Goal: Navigation & Orientation: Find specific page/section

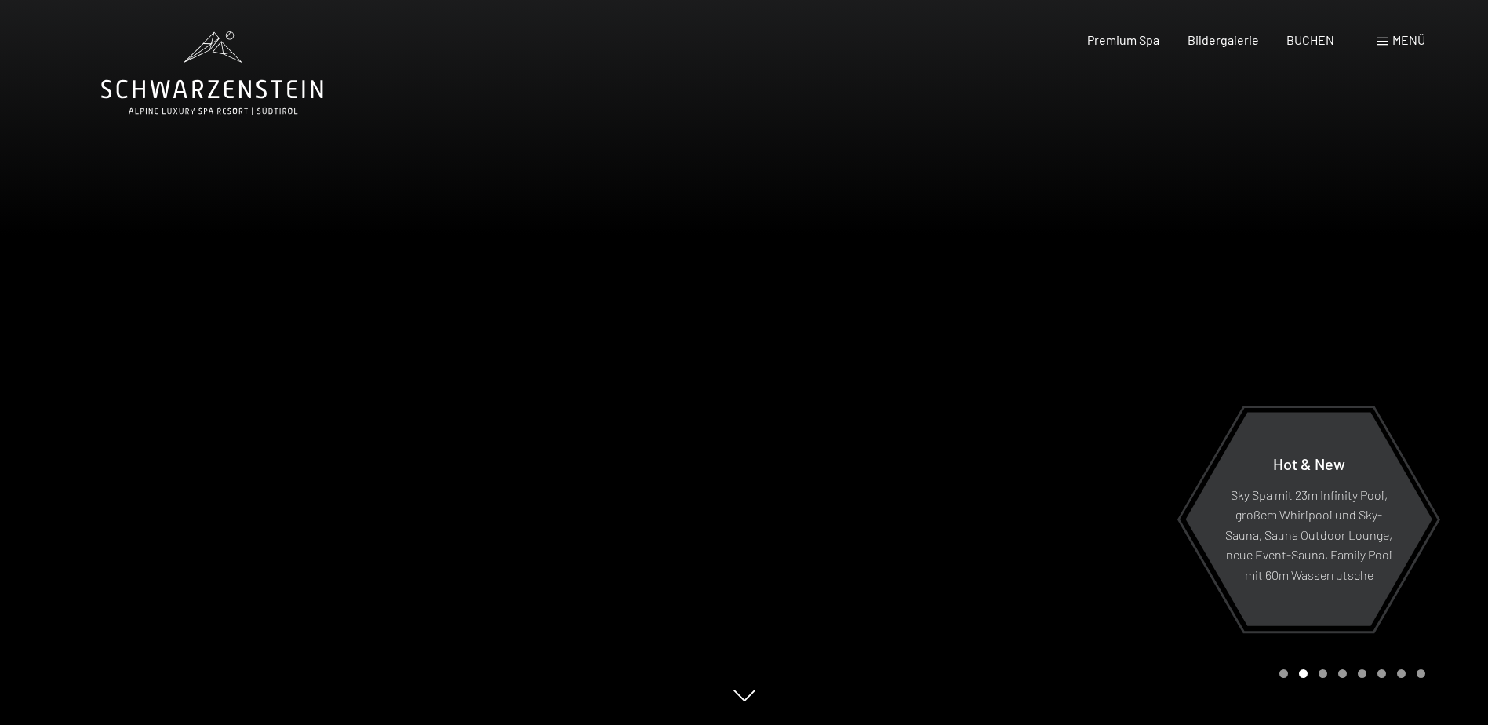
click at [49, 370] on div at bounding box center [372, 362] width 744 height 725
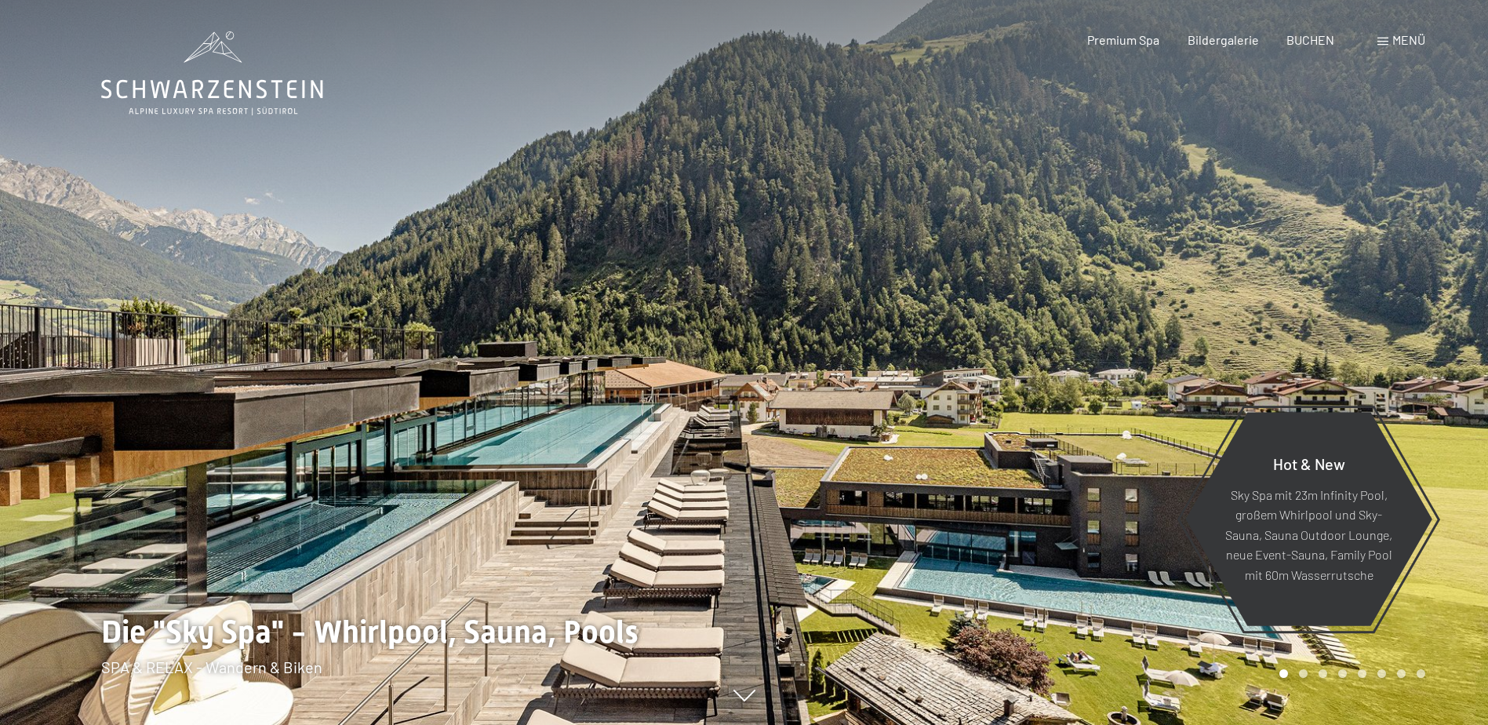
click at [1445, 360] on div at bounding box center [1116, 362] width 744 height 725
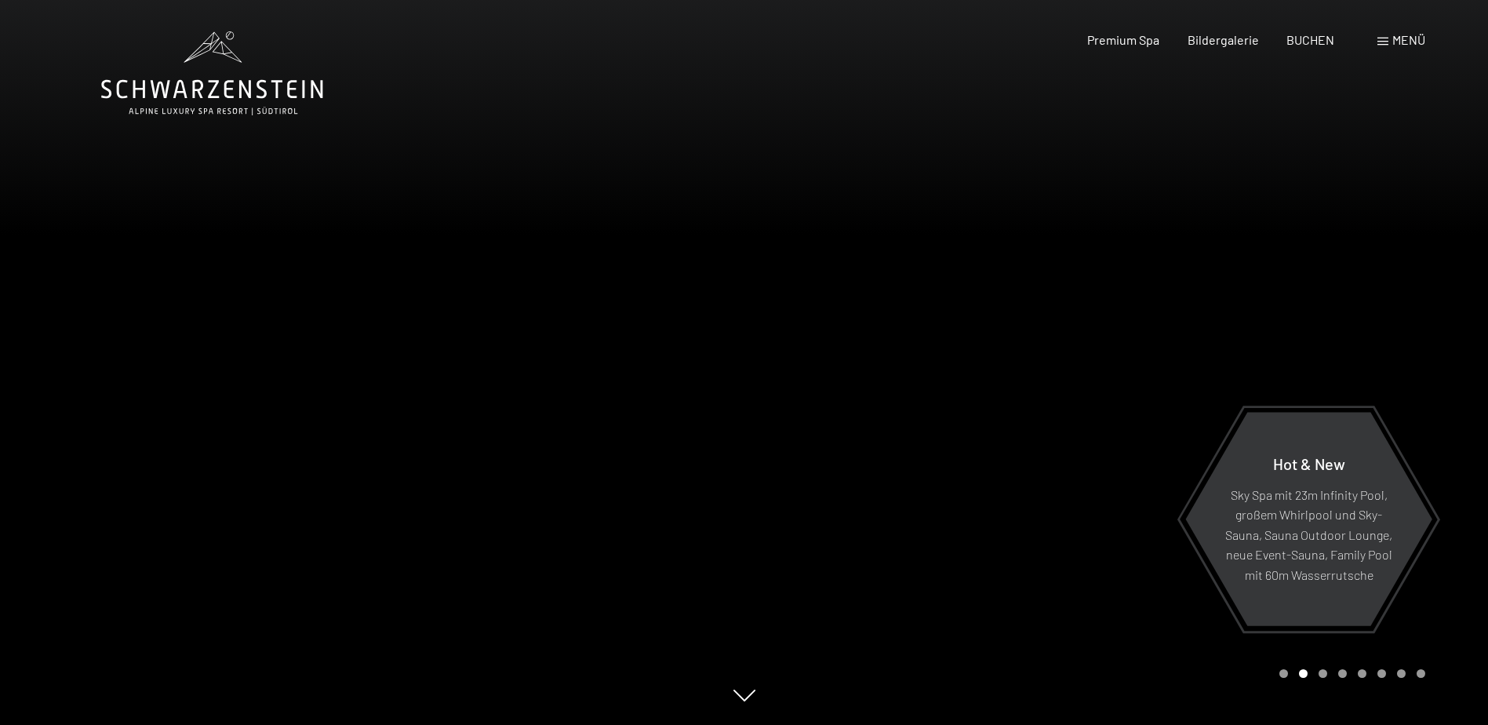
click at [1397, 376] on div at bounding box center [1116, 362] width 744 height 725
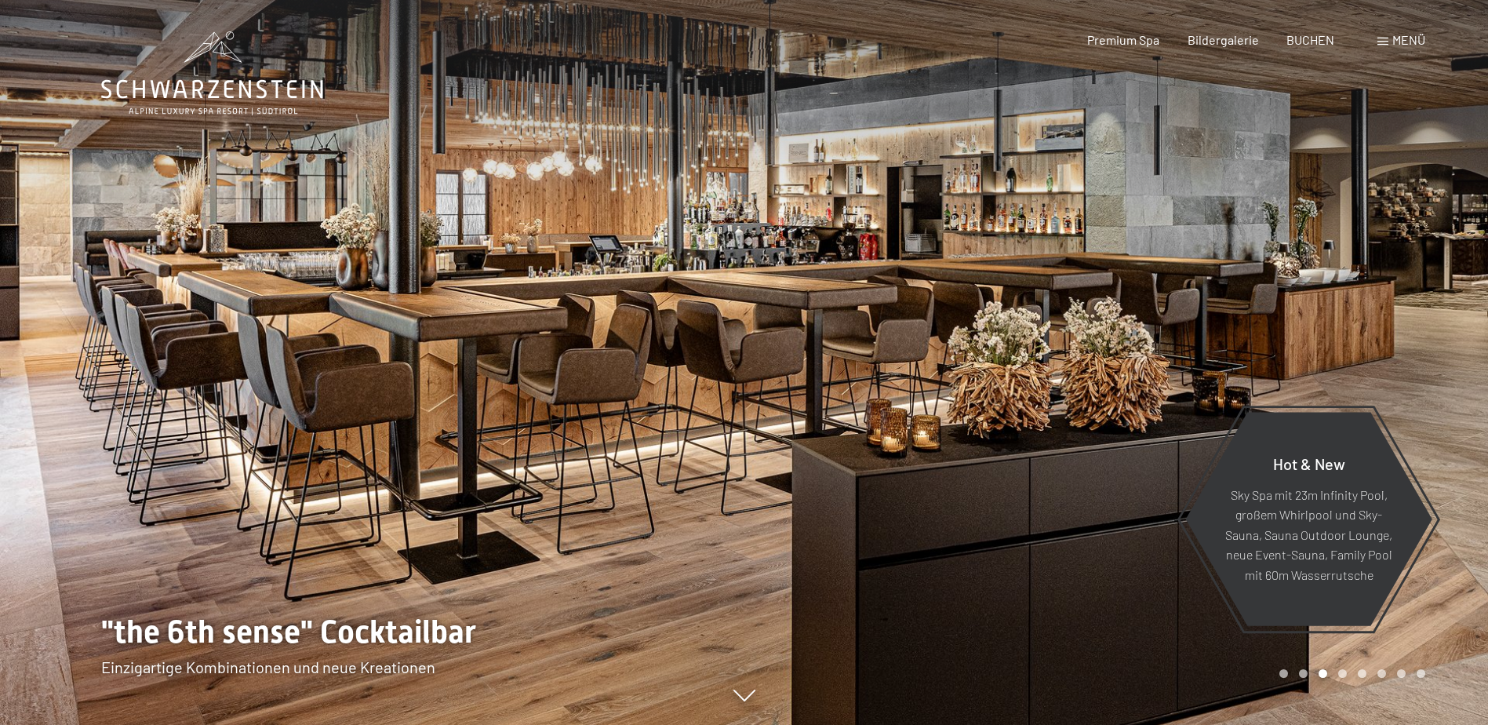
click at [1397, 376] on div at bounding box center [1116, 362] width 744 height 725
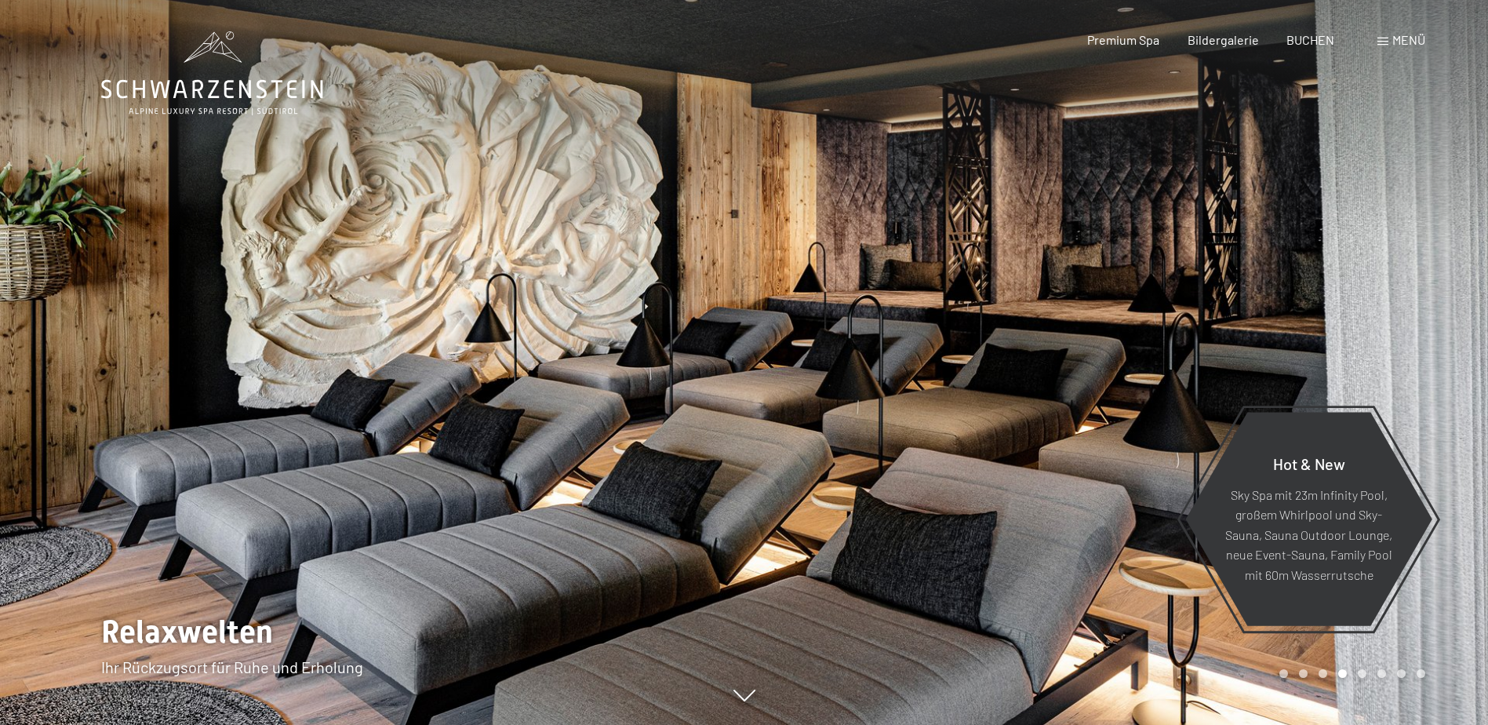
click at [1397, 376] on div at bounding box center [1116, 362] width 744 height 725
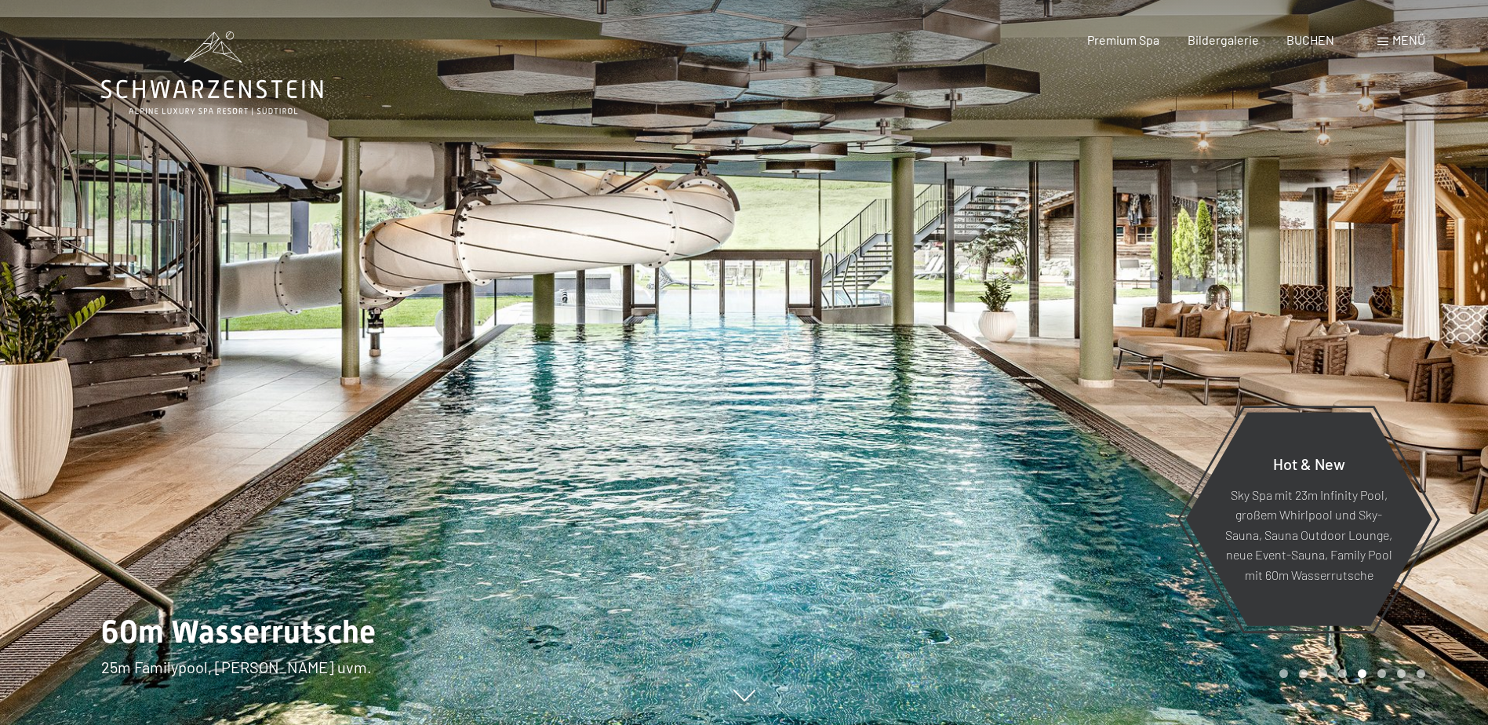
click at [1397, 376] on div at bounding box center [1116, 362] width 744 height 725
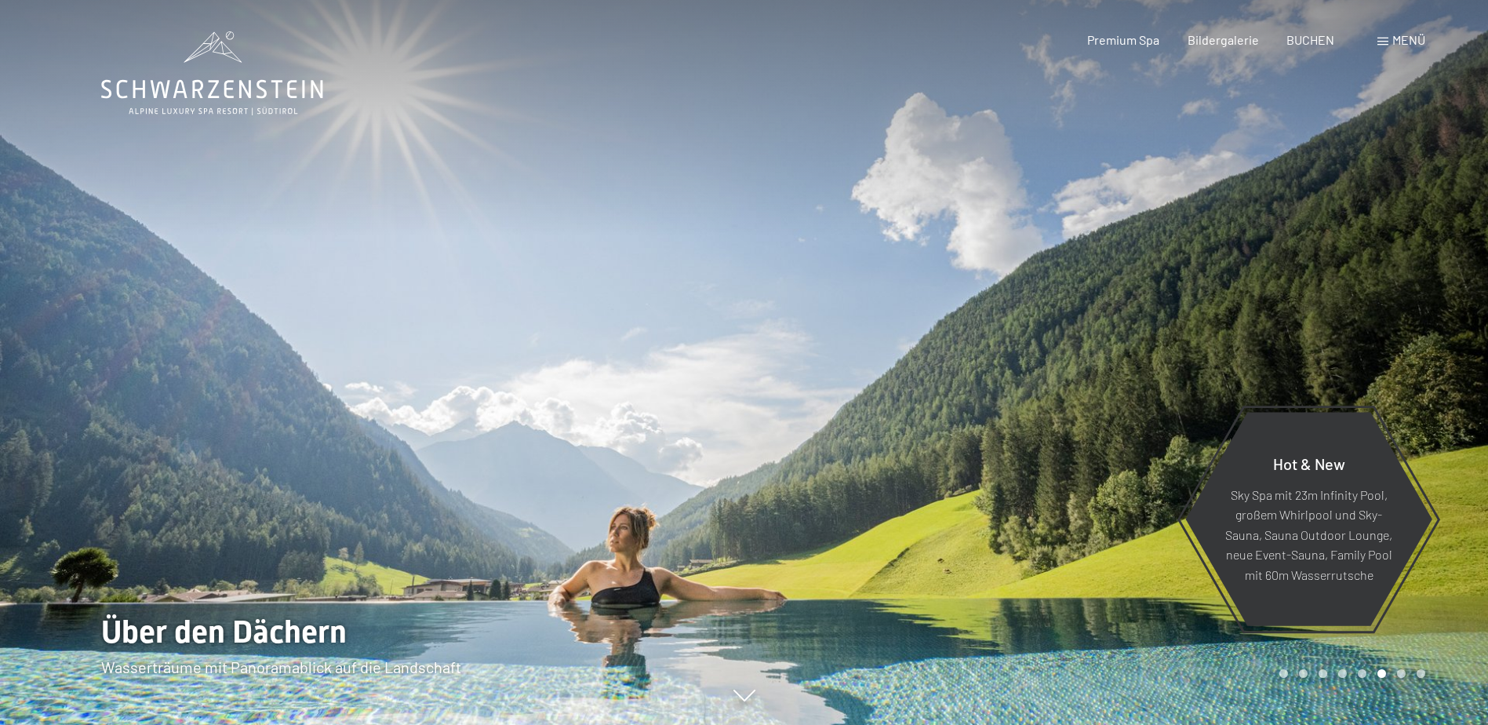
click at [1397, 376] on div at bounding box center [1116, 362] width 744 height 725
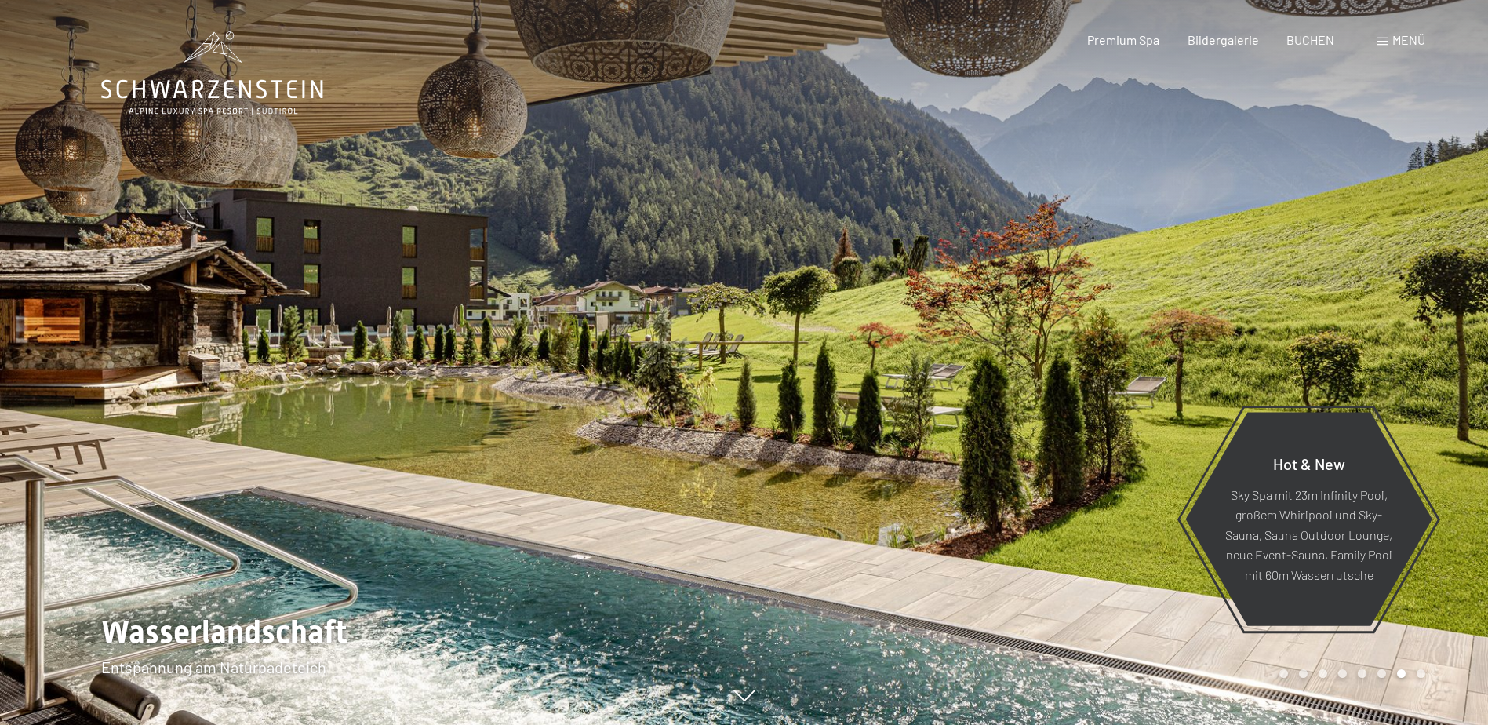
click at [1397, 376] on div at bounding box center [1116, 362] width 744 height 725
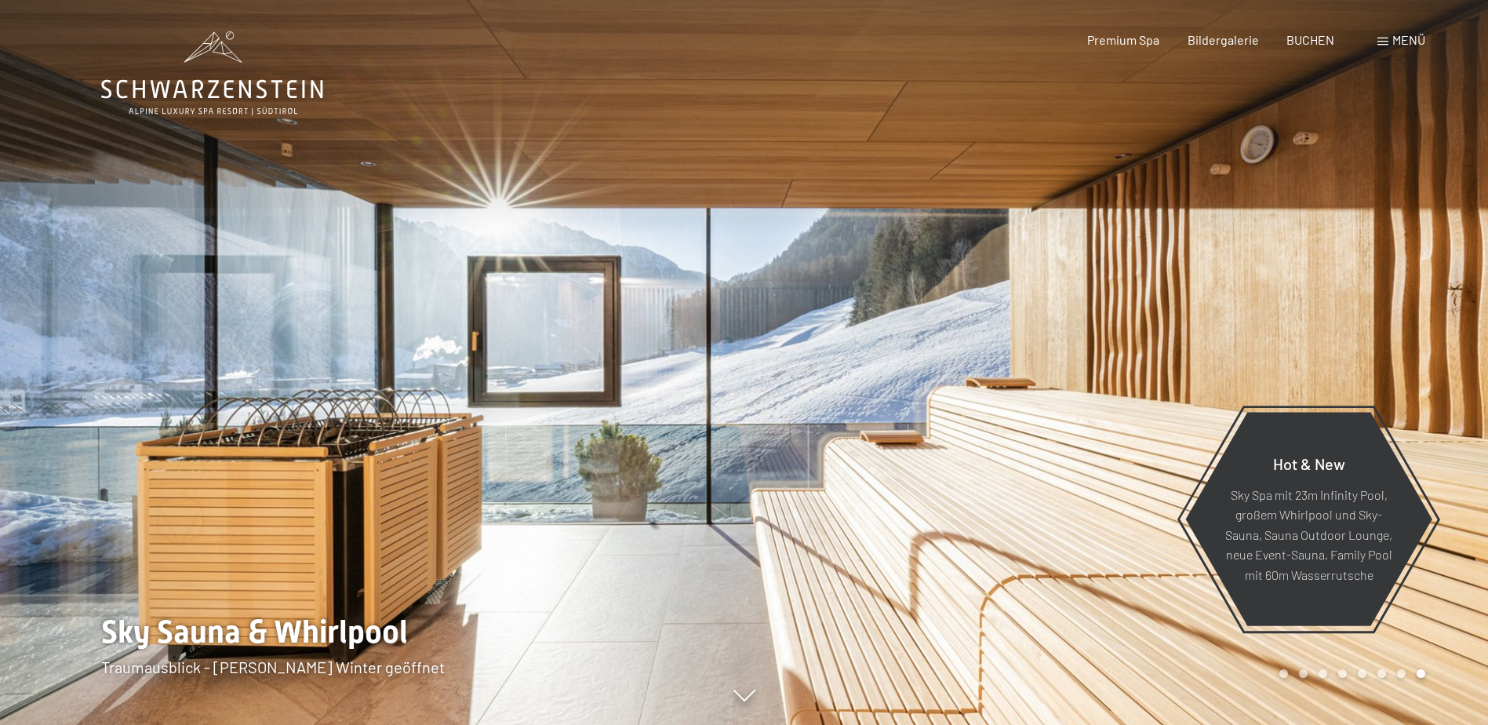
click at [1397, 376] on div at bounding box center [1116, 362] width 744 height 725
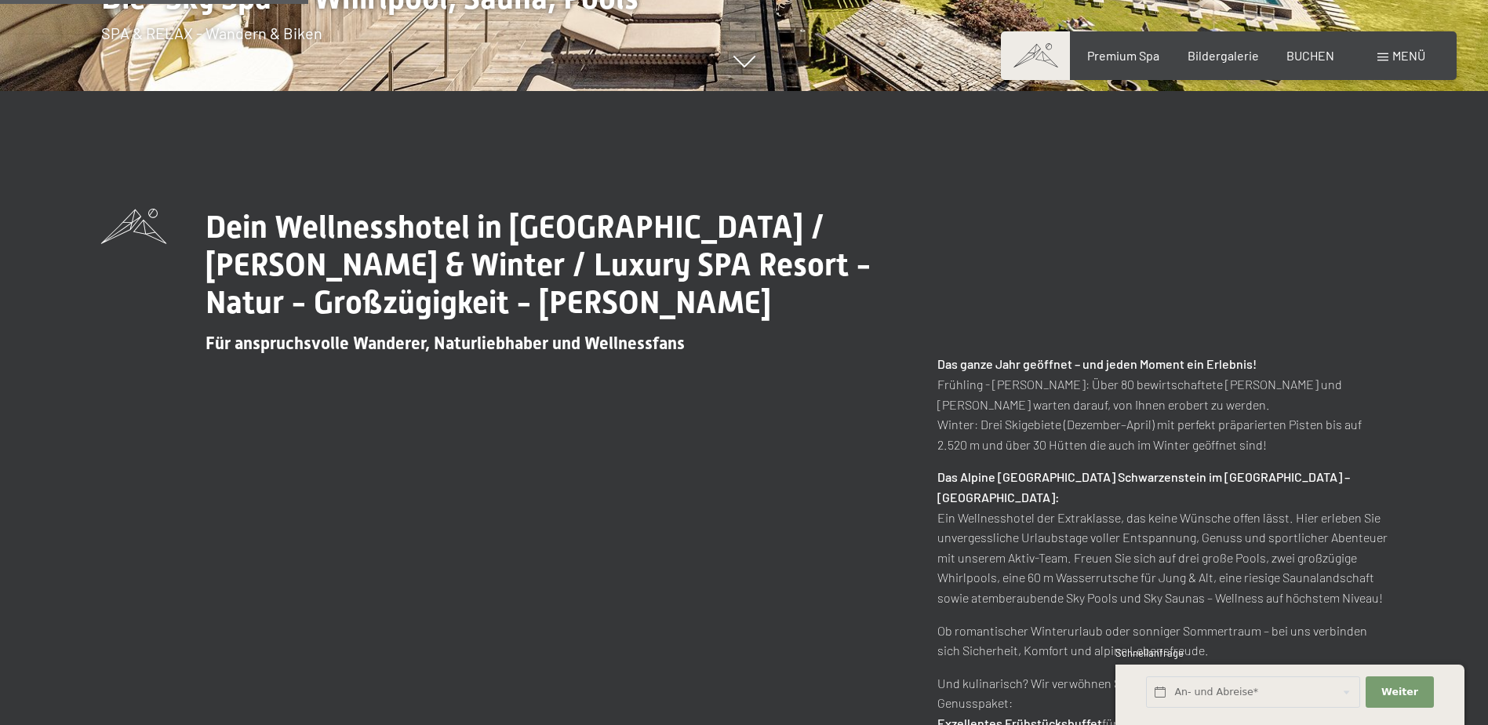
scroll to position [3166, 0]
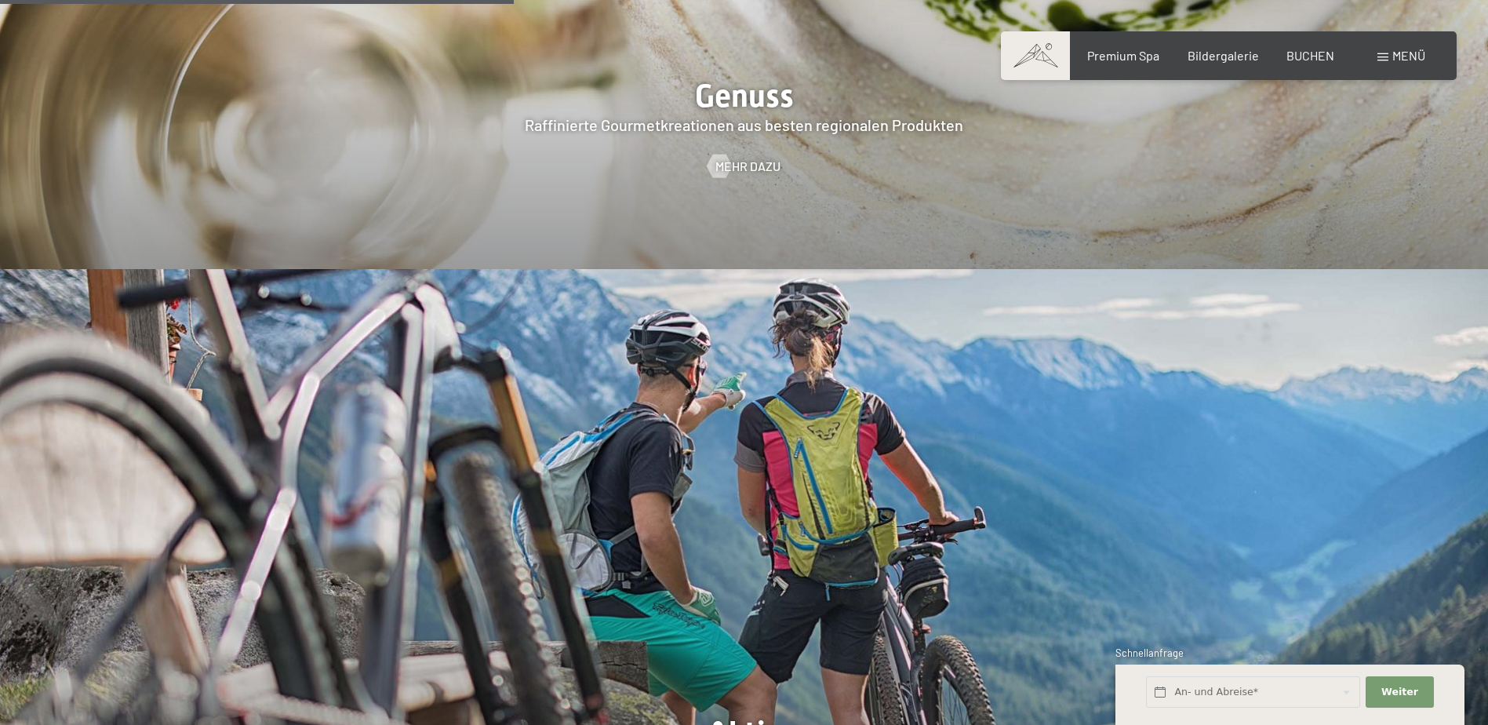
drag, startPoint x: 1480, startPoint y: 78, endPoint x: 1482, endPoint y: 68, distance: 10.5
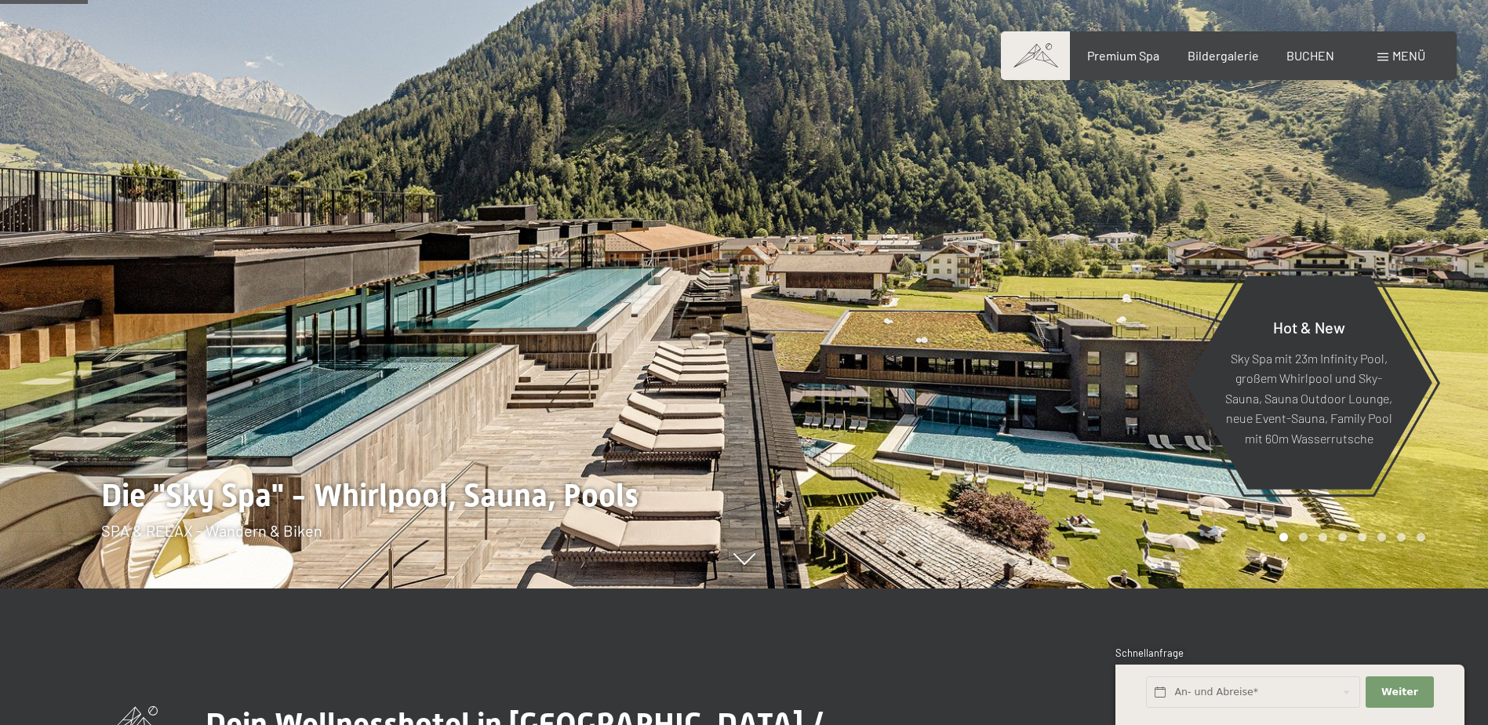
scroll to position [0, 0]
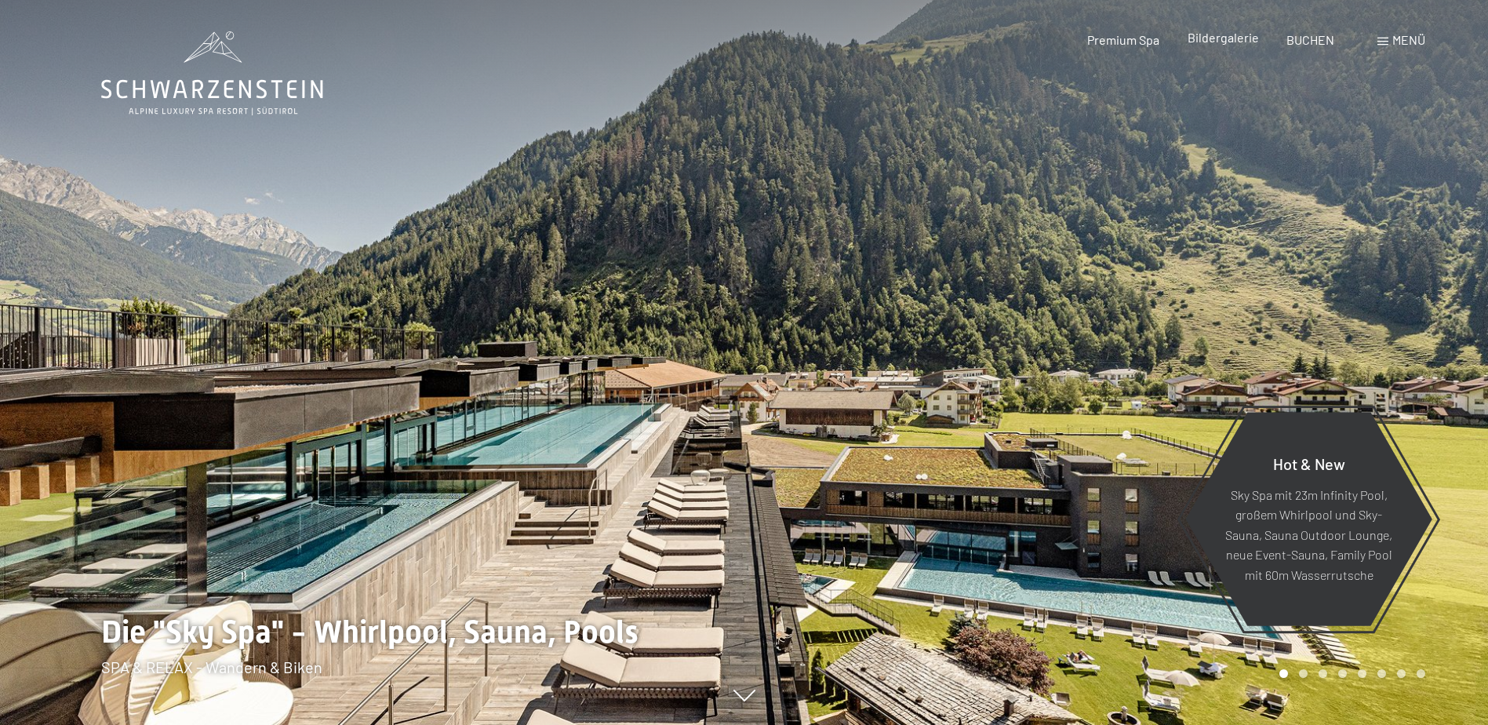
click at [1218, 38] on span "Bildergalerie" at bounding box center [1222, 37] width 71 height 15
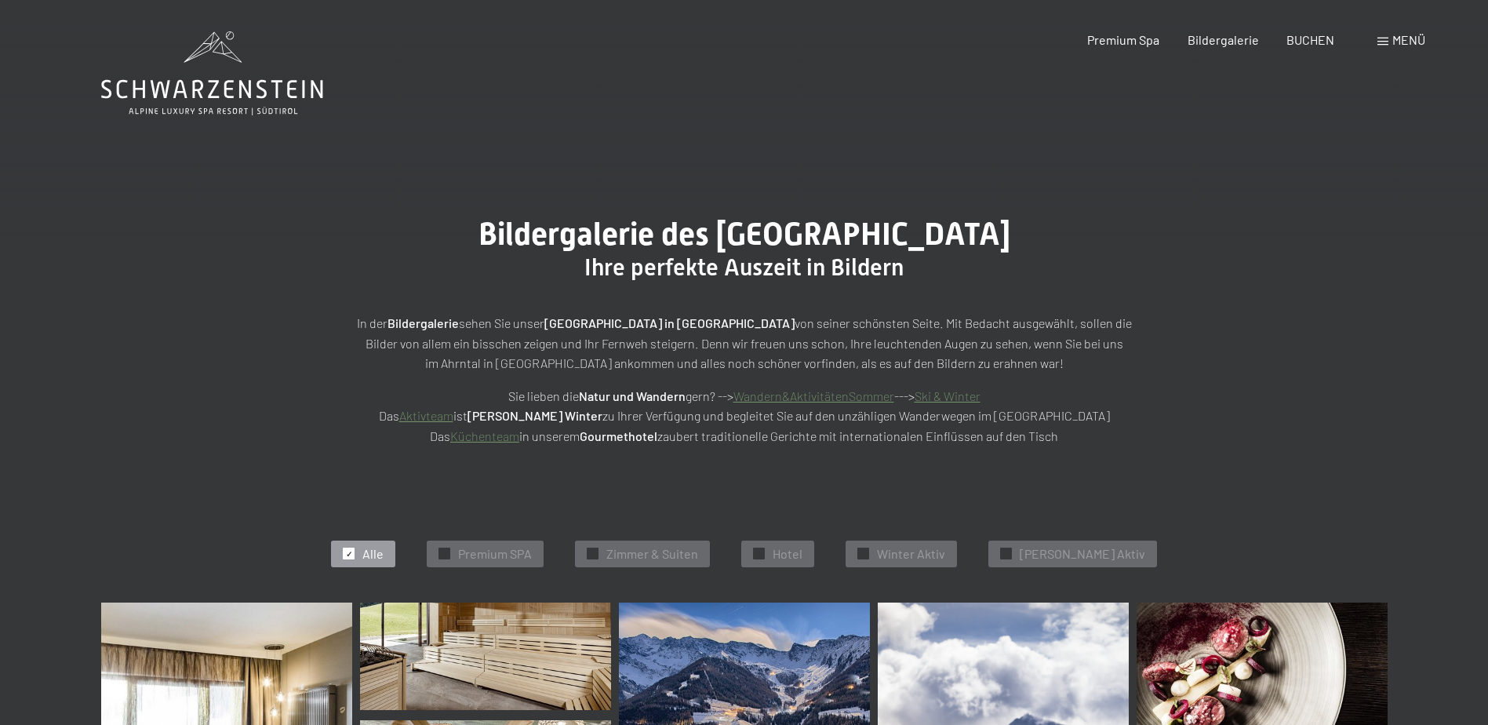
click at [1399, 40] on span "Menü" at bounding box center [1408, 39] width 33 height 15
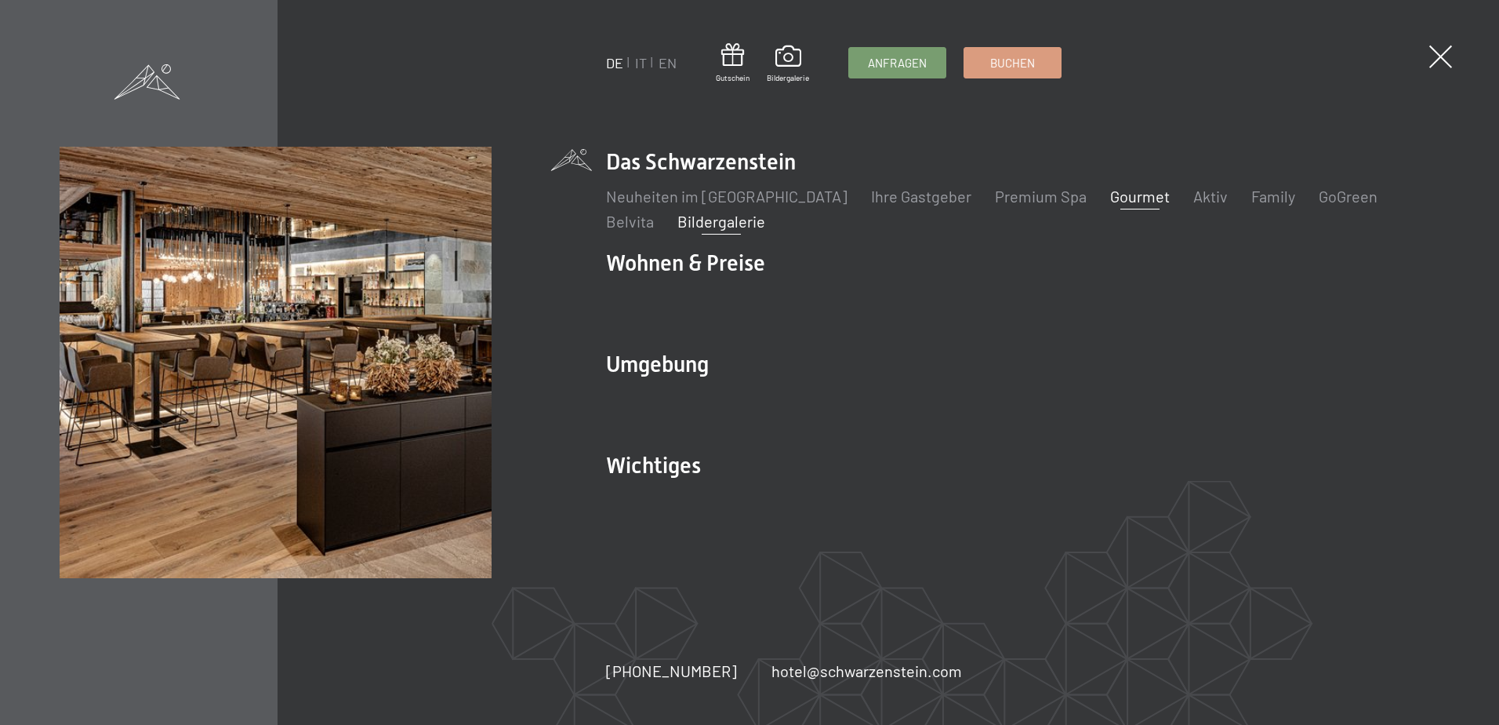
click at [1110, 199] on link "Gourmet" at bounding box center [1140, 196] width 60 height 19
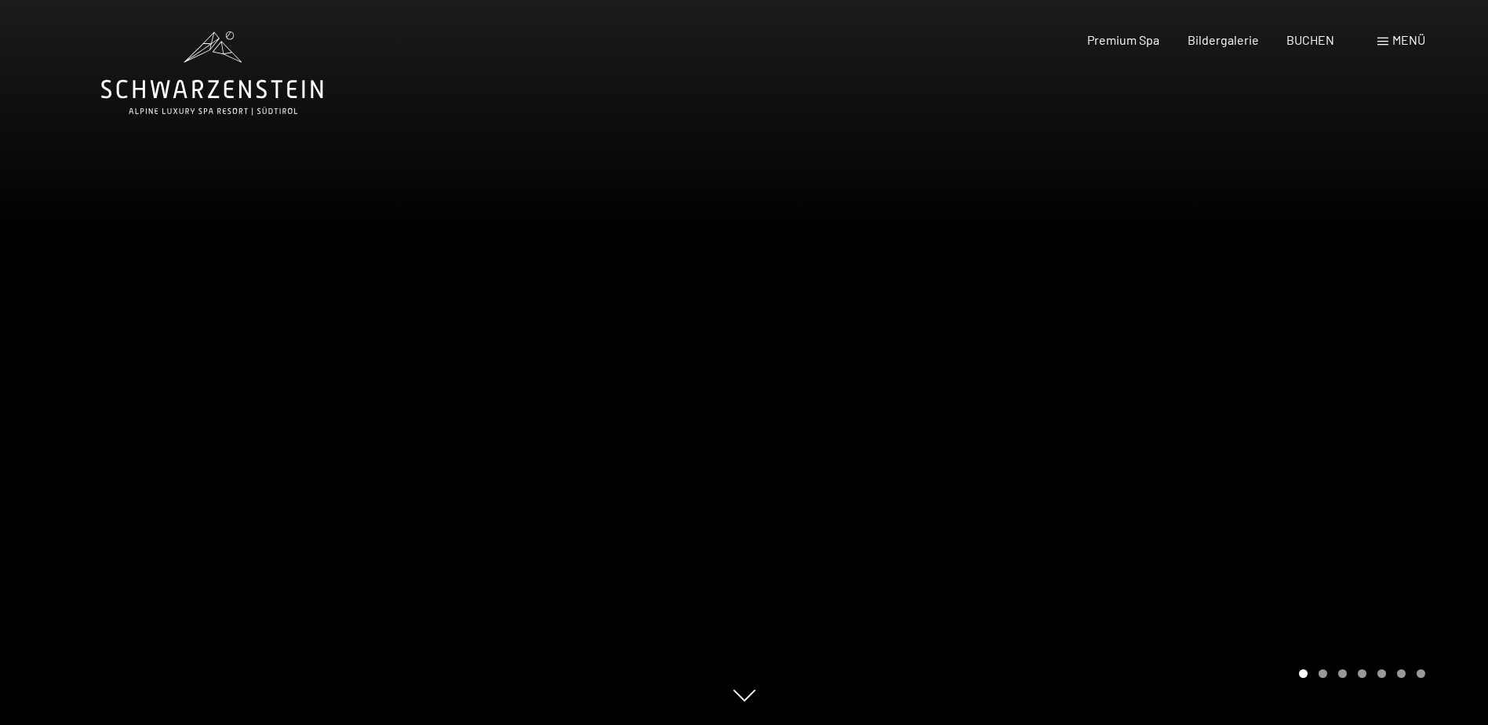
click at [1324, 403] on div at bounding box center [1116, 362] width 744 height 725
